Goal: Information Seeking & Learning: Learn about a topic

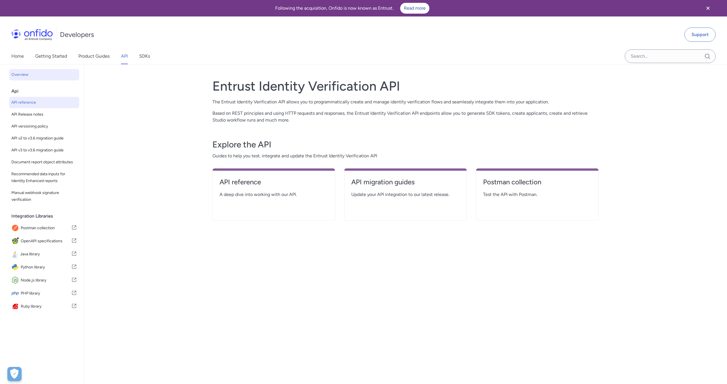
click at [32, 105] on span "API reference" at bounding box center [44, 102] width 66 height 7
select select "http"
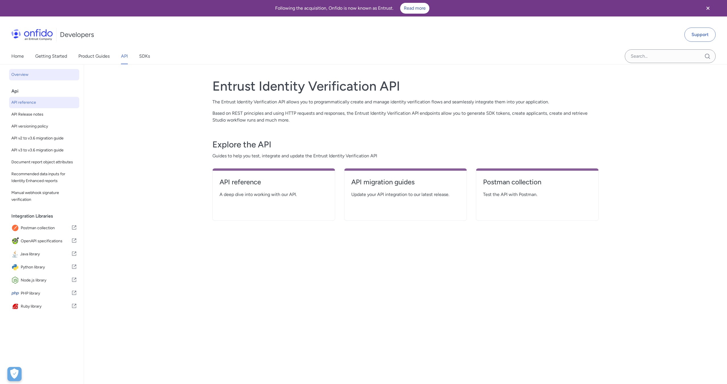
select select "http"
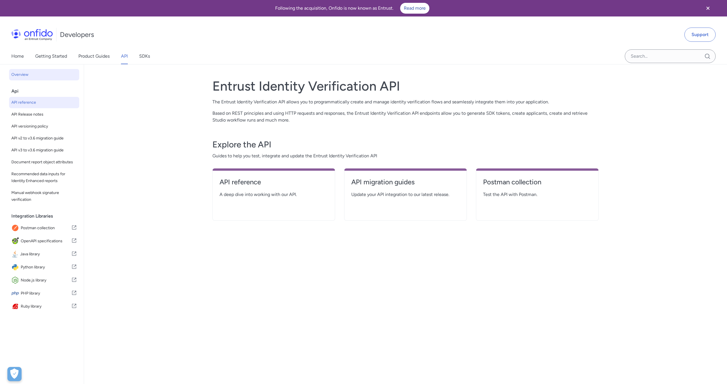
select select "http"
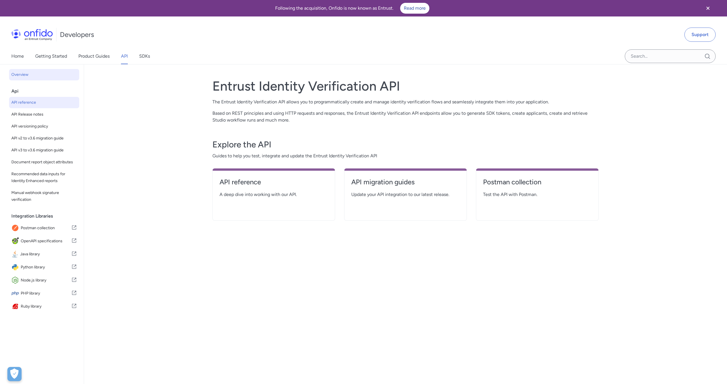
select select "http"
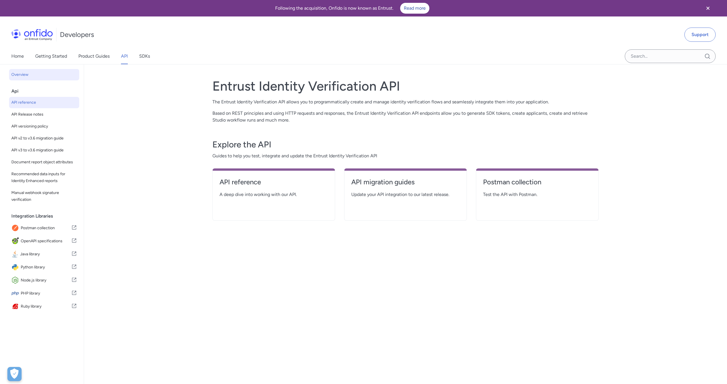
select select "http"
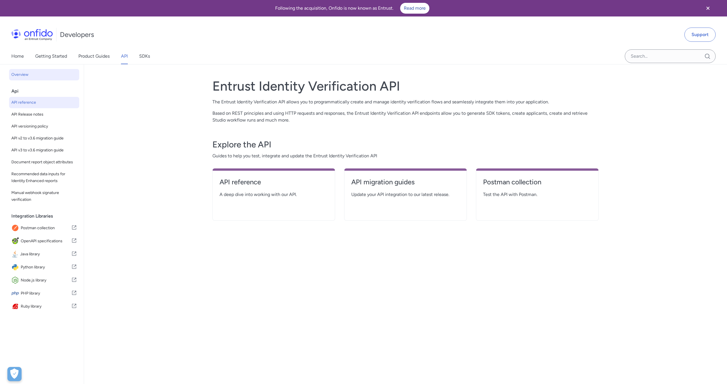
select select "http"
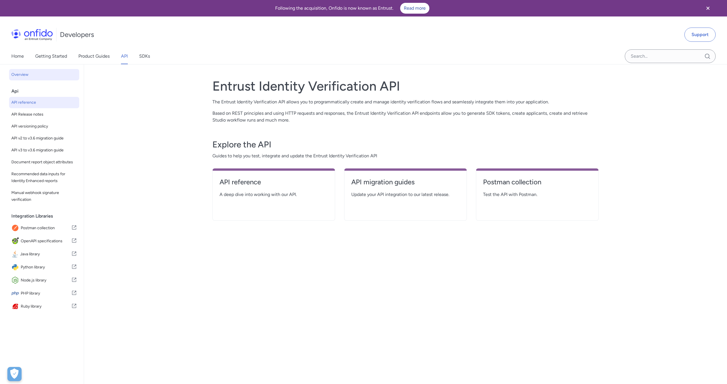
select select "http"
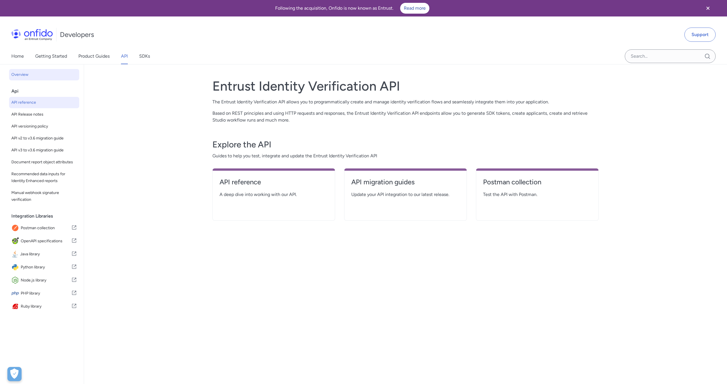
select select "http"
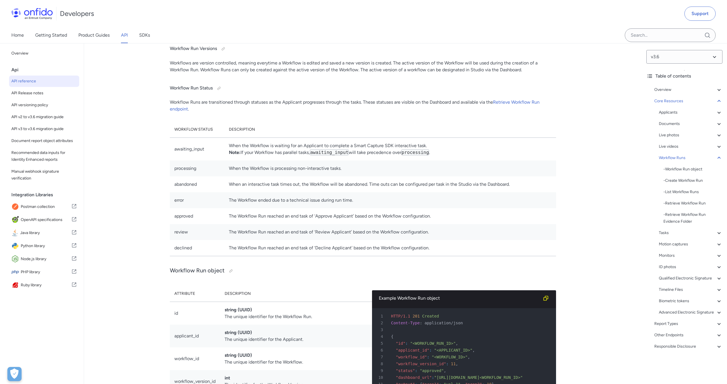
scroll to position [11910, 0]
